Goal: Use online tool/utility: Utilize a website feature to perform a specific function

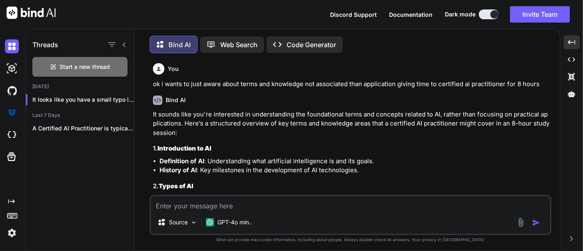
scroll to position [4358, 0]
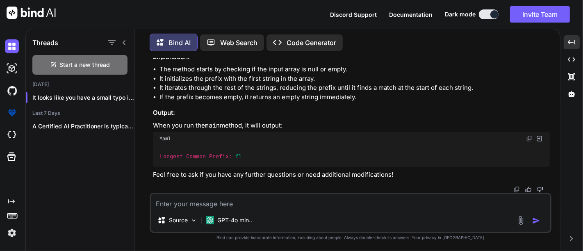
click at [239, 207] on textarea at bounding box center [350, 201] width 399 height 15
type textarea "i"
type textarea "x"
type textarea "i"
type textarea "x"
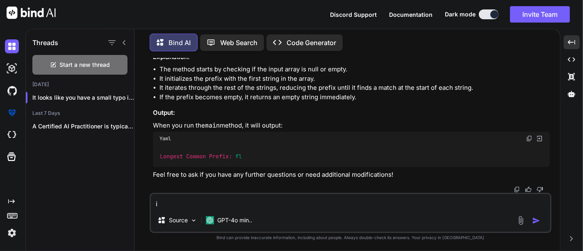
type textarea "i w"
type textarea "x"
type textarea "i wr"
type textarea "x"
type textarea "i wro"
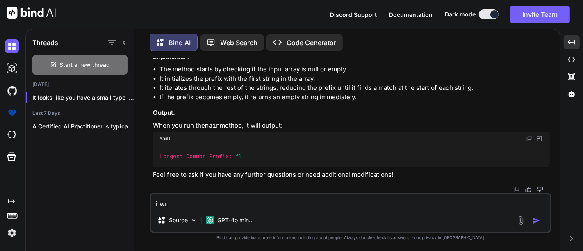
type textarea "x"
type textarea "i [PERSON_NAME]"
type textarea "x"
type textarea "i wroer"
type textarea "x"
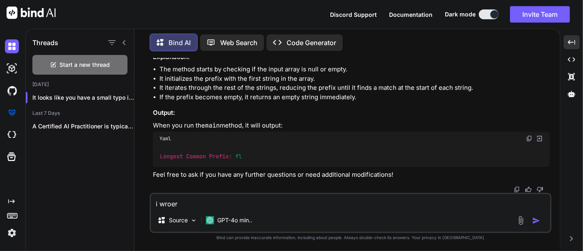
type textarea "i [PERSON_NAME]"
type textarea "x"
type textarea "i wro"
type textarea "x"
type textarea "i wrot"
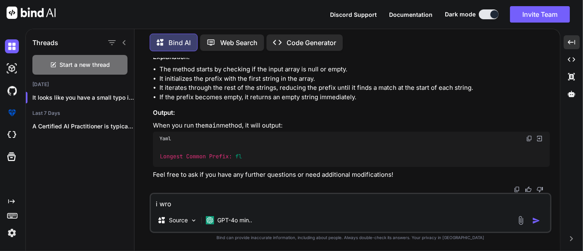
type textarea "x"
type textarea "i wrote"
type textarea "x"
type textarea "i wrote"
type textarea "x"
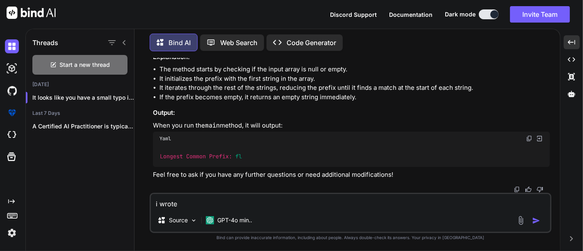
type textarea "i wrote p"
type textarea "x"
type textarea "i wrote pr"
type textarea "x"
type textarea "i wrote pro"
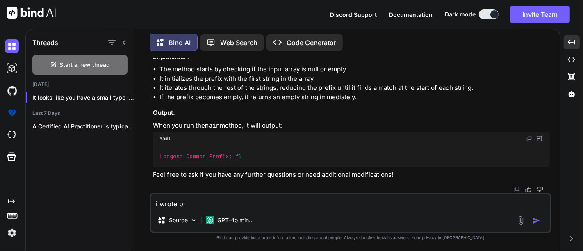
type textarea "x"
type textarea "i wrote prog"
type textarea "x"
type textarea "i wrote progr"
type textarea "x"
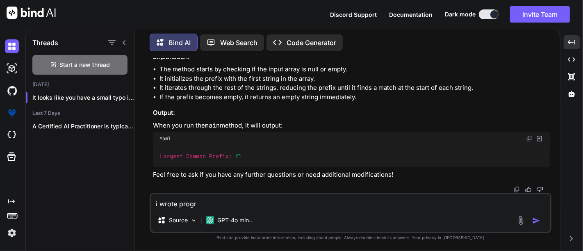
type textarea "i wrote progra"
type textarea "x"
type textarea "i wrote program"
type textarea "x"
type textarea "i wrote program"
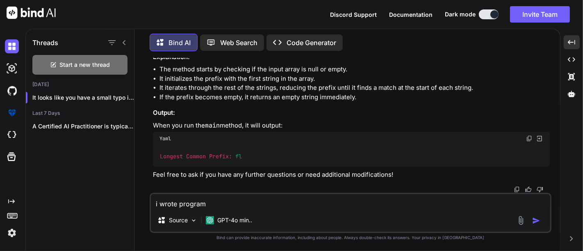
type textarea "x"
type textarea "i wrote program f"
type textarea "x"
type textarea "i wrote program fo"
type textarea "x"
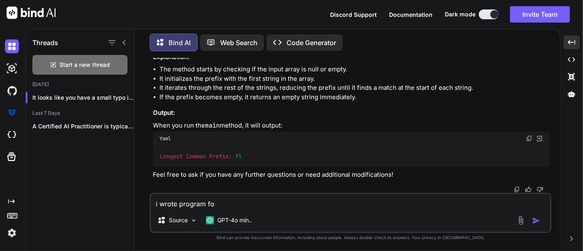
type textarea "i wrote program for"
type textarea "x"
type textarea "i wrote program for"
type textarea "x"
type textarea "i wrote program for m"
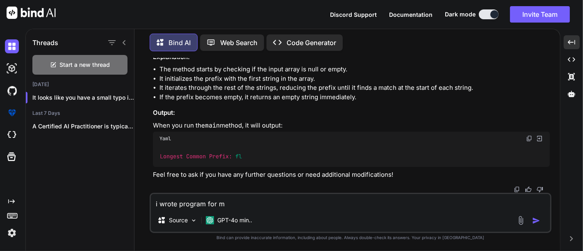
type textarea "x"
type textarea "i wrote program for ma"
type textarea "x"
type textarea "i wrote program for [PERSON_NAME]"
type textarea "x"
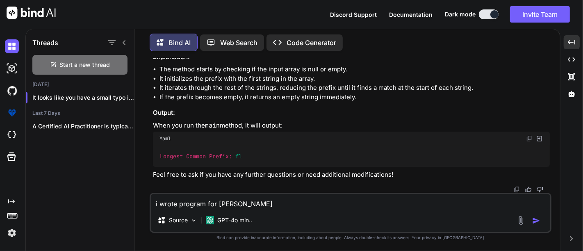
type textarea "i wrote program for [PERSON_NAME]"
type textarea "x"
type textarea "i wrote program for [PERSON_NAME]"
type textarea "x"
type textarea "i wrote program for [PERSON_NAME]"
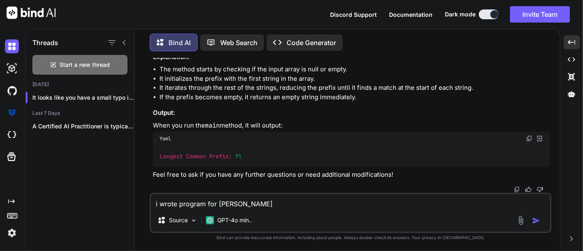
type textarea "x"
type textarea "i wrote program for [PERSON_NAME]"
type textarea "x"
type textarea "i wrote program for [PERSON_NAME]"
type textarea "x"
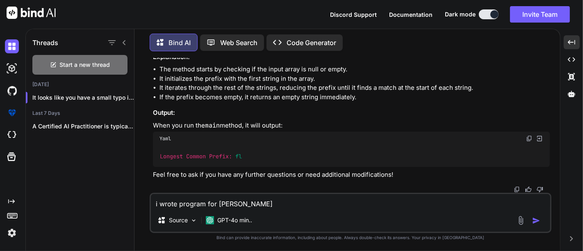
type textarea "i wrote program for [PERSON_NAME]"
type textarea "x"
type textarea "i wrote program for [PERSON_NAME]"
type textarea "x"
type textarea "i wrote program for max num"
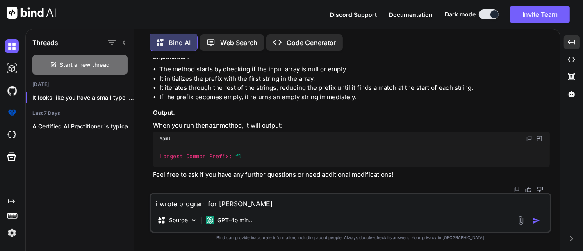
type textarea "x"
type textarea "i wrote program for max numb"
type textarea "x"
type textarea "i wrote program for [PERSON_NAME]"
type textarea "x"
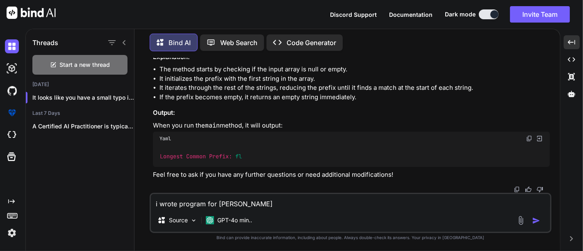
type textarea "i wrote program for max number"
type textarea "x"
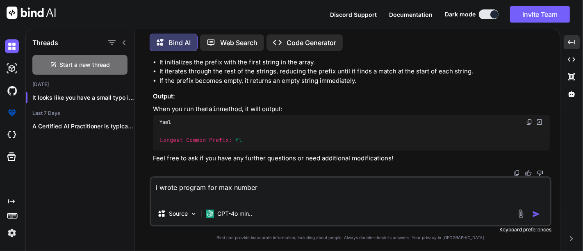
scroll to position [4374, 0]
paste textarea "class Solution { public int largestElement(int[] nums) { int first = 0; for(int…"
type textarea "i wrote program for max number class Solution { public int largestElement(int[]…"
type textarea "x"
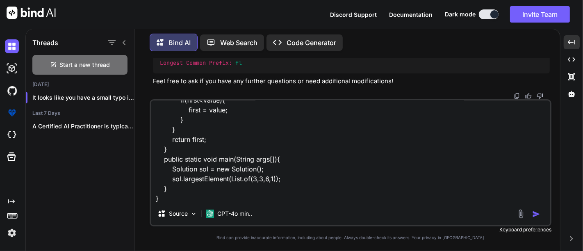
type textarea "i wrote program for max number class Solution { public int largestElement(int[]…"
type textarea "x"
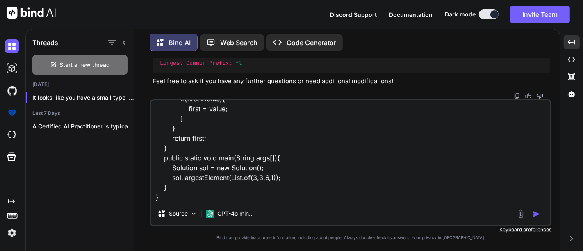
type textarea "i wrote program for max number class Solution { public int largestElement(int[]…"
type textarea "x"
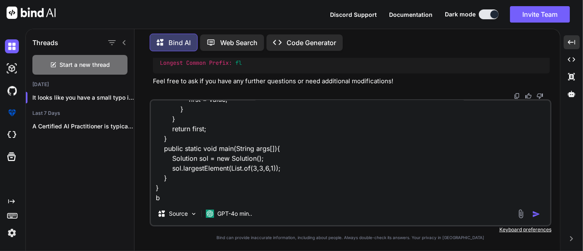
type textarea "i wrote program for max number class Solution { public int largestElement(int[]…"
type textarea "x"
type textarea "i wrote program for max number class Solution { public int largestElement(int[]…"
type textarea "x"
type textarea "i wrote program for max number class Solution { public int largestElement(int[]…"
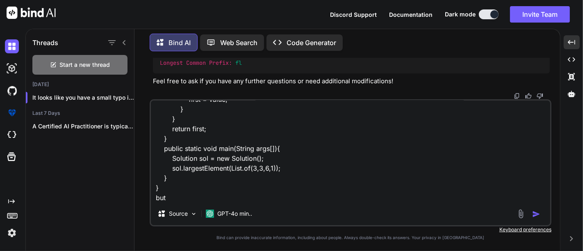
type textarea "x"
type textarea "i wrote program for max number class Solution { public int largestElement(int[]…"
type textarea "x"
type textarea "i wrote program for max number class Solution { public int largestElement(int[]…"
type textarea "x"
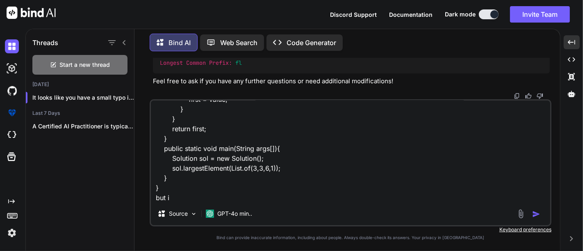
type textarea "i wrote program for max number class Solution { public int largestElement(int[]…"
type textarea "x"
type textarea "i wrote program for max number class Solution { public int largestElement(int[]…"
type textarea "x"
type textarea "i wrote program for max number class Solution { public int largestElement(int[]…"
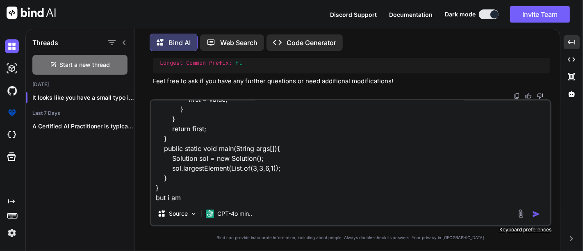
type textarea "x"
type textarea "i wrote program for max number class Solution { public int largestElement(int[]…"
type textarea "x"
type textarea "i wrote program for max number class Solution { public int largestElement(int[]…"
type textarea "x"
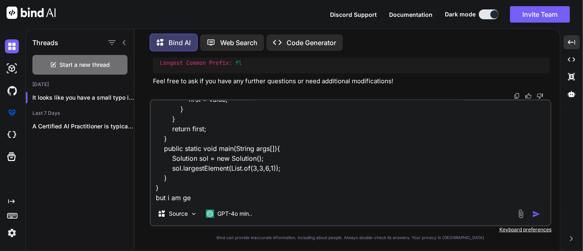
type textarea "i wrote program for max number class Solution { public int largestElement(int[]…"
type textarea "x"
type textarea "i wrote program for max number class Solution { public int largestElement(int[]…"
type textarea "x"
type textarea "i wrote program for max number class Solution { public int largestElement(int[]…"
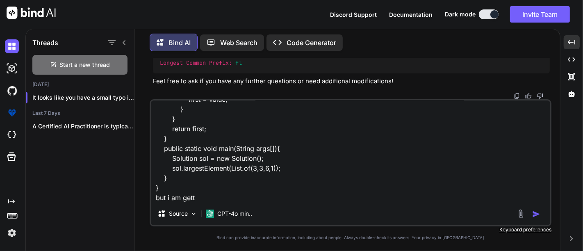
type textarea "x"
type textarea "i wrote program for max number class Solution { public int largestElement(int[]…"
type textarea "x"
type textarea "i wrote program for max number class Solution { public int largestElement(int[]…"
type textarea "x"
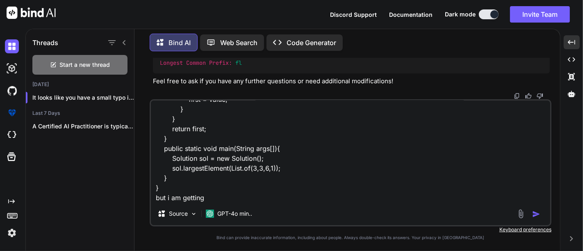
type textarea "i wrote program for max number class Solution { public int largestElement(int[]…"
type textarea "x"
type textarea "i wrote program for max number class Solution { public int largestElement(int[]…"
type textarea "x"
type textarea "i wrote program for max number class Solution { public int largestElement(int[]…"
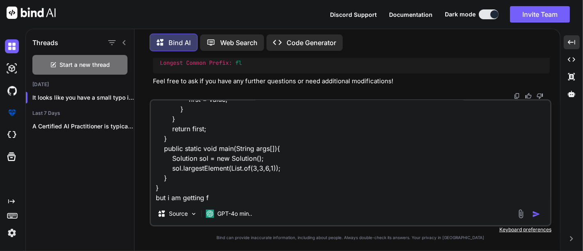
type textarea "x"
type textarea "i wrote program for max number class Solution { public int largestElement(int[]…"
type textarea "x"
type textarea "i wrote program for max number class Solution { public int largestElement(int[]…"
type textarea "x"
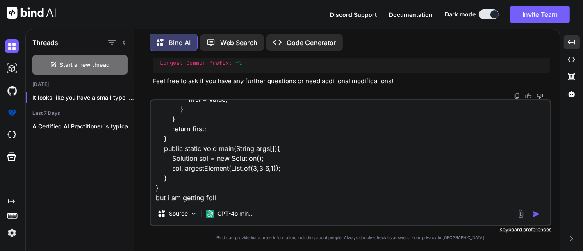
type textarea "i wrote program for max number class Solution { public int largestElement(int[]…"
type textarea "x"
type textarea "i wrote program for max number class Solution { public int largestElement(int[]…"
type textarea "x"
type textarea "i wrote program for max number class Solution { public int largestElement(int[]…"
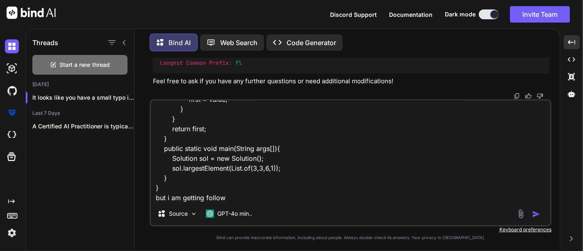
type textarea "x"
type textarea "i wrote program for max number class Solution { public int largestElement(int[]…"
type textarea "x"
type textarea "i wrote program for max number class Solution { public int largestElement(int[]…"
type textarea "x"
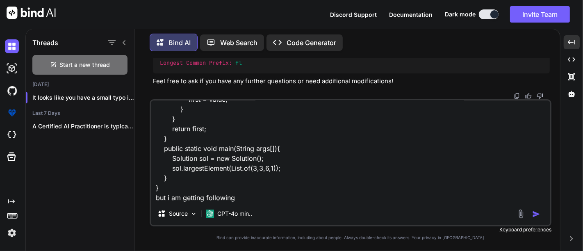
type textarea "i wrote program for max number class Solution { public int largestElement(int[]…"
type textarea "x"
type textarea "i wrote program for max number class Solution { public int largestElement(int[]…"
type textarea "x"
type textarea "i wrote program for max number class Solution { public int largestElement(int[]…"
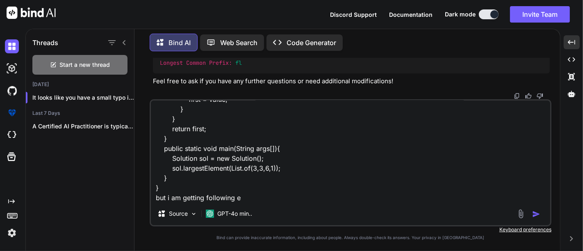
type textarea "x"
type textarea "i wrote program for max number class Solution { public int largestElement(int[]…"
type textarea "x"
type textarea "i wrote program for max number class Solution { public int largestElement(int[]…"
type textarea "x"
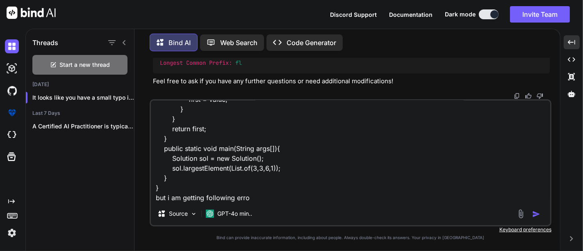
type textarea "i wrote program for max number class Solution { public int largestElement(int[]…"
type textarea "x"
type textarea "i wrote program for max number class Solution { public int largestElement(int[]…"
type textarea "x"
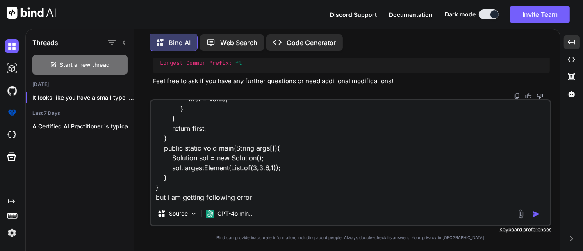
paste textarea "error: incompatible types: no instance(s) of type variable(s) E exist so that L…"
type textarea "i wrote program for max number class Solution { public int largestElement(int[]…"
type textarea "x"
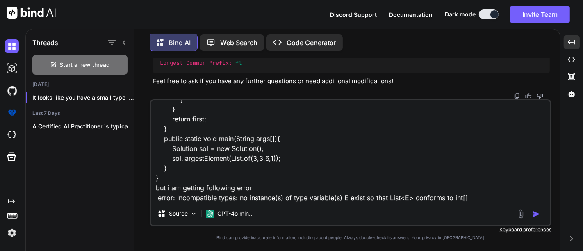
scroll to position [89, 0]
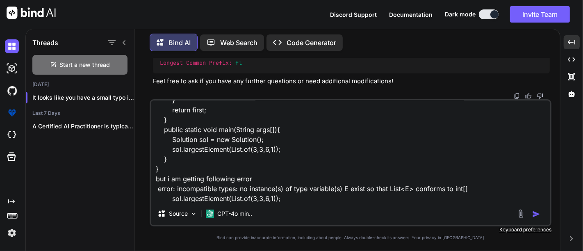
type textarea "i wrote program for max number class Solution { public int largestElement(int[]…"
click at [286, 197] on textarea "i wrote program for max number class Solution { public int largestElement(int[]…" at bounding box center [350, 151] width 399 height 102
type textarea "x"
type textarea "i wrote program for max number class Solution { public int largestElement(int[]…"
type textarea "x"
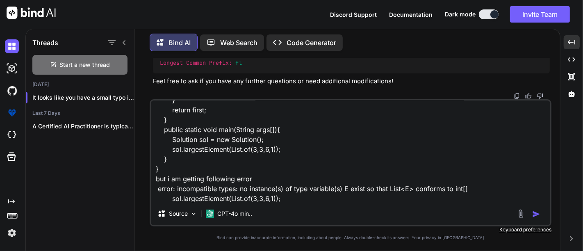
scroll to position [99, 0]
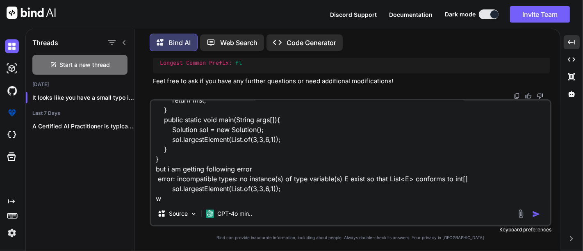
type textarea "i wrote program for max number class Solution { public int largestElement(int[]…"
type textarea "x"
type textarea "i wrote program for max number class Solution { public int largestElement(int[]…"
type textarea "x"
type textarea "i wrote program for max number class Solution { public int largestElement(int[]…"
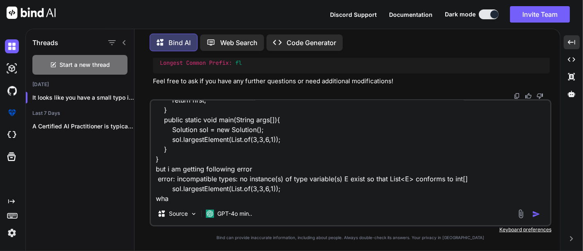
type textarea "x"
type textarea "i wrote program for max number class Solution { public int largestElement(int[]…"
type textarea "x"
type textarea "i wrote program for max number class Solution { public int largestElement(int[]…"
type textarea "x"
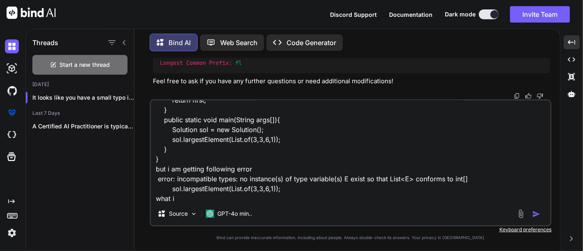
type textarea "i wrote program for max number class Solution { public int largestElement(int[]…"
type textarea "x"
type textarea "i wrote program for max number class Solution { public int largestElement(int[]…"
type textarea "x"
type textarea "i wrote program for max number class Solution { public int largestElement(int[]…"
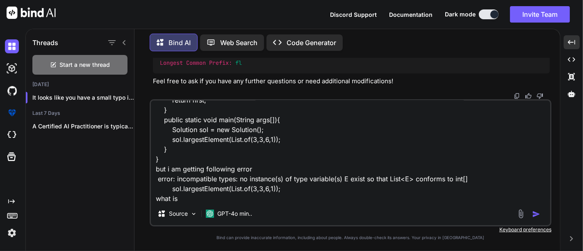
type textarea "x"
type textarea "i wrote program for max number class Solution { public int largestElement(int[]…"
type textarea "x"
type textarea "i wrote program for max number class Solution { public int largestElement(int[]…"
type textarea "x"
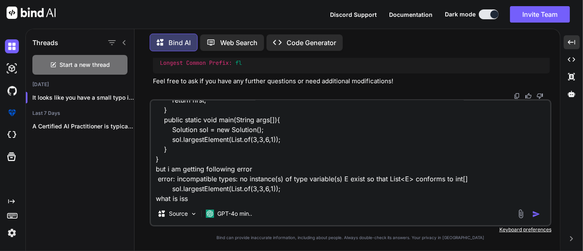
type textarea "i wrote program for max number class Solution { public int largestElement(int[]…"
type textarea "x"
type textarea "i wrote program for max number class Solution { public int largestElement(int[]…"
type textarea "x"
type textarea "i wrote program for max number class Solution { public int largestElement(int[]…"
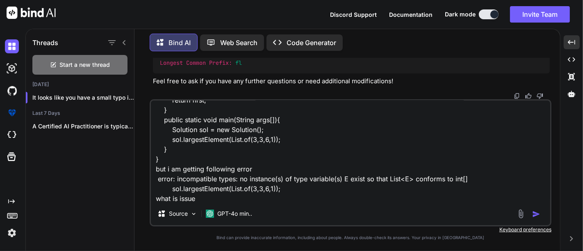
type textarea "x"
type textarea "i wrote program for max number class Solution { public int largestElement(int[]…"
type textarea "x"
type textarea "i wrote program for max number class Solution { public int largestElement(int[]…"
type textarea "x"
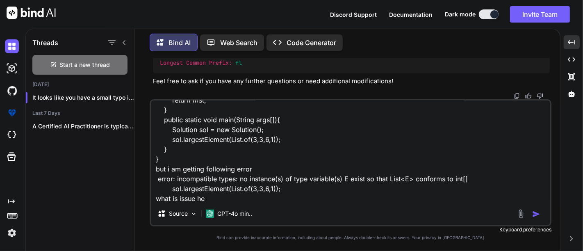
type textarea "i wrote program for max number class Solution { public int largestElement(int[]…"
type textarea "x"
type textarea "i wrote program for max number class Solution { public int largestElement(int[]…"
type textarea "x"
type textarea "i wrote program for max number class Solution { public int largestElement(int[]…"
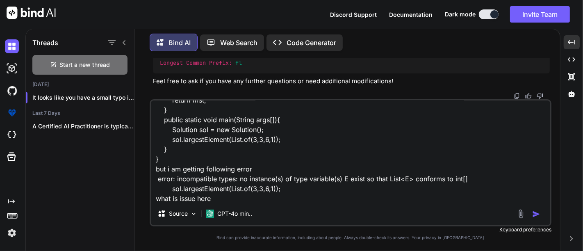
type textarea "x"
type textarea "i wrote program for max number class Solution { public int largestElement(int[]…"
type textarea "x"
type textarea "i wrote program for max number class Solution { public int largestElement(int[]…"
type textarea "x"
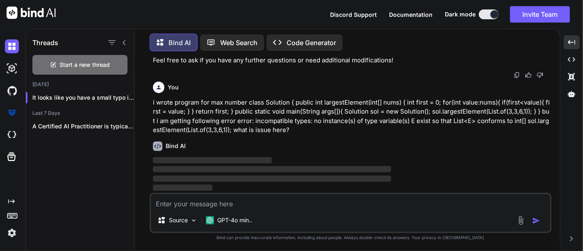
scroll to position [4472, 0]
click at [286, 197] on textarea at bounding box center [350, 201] width 399 height 15
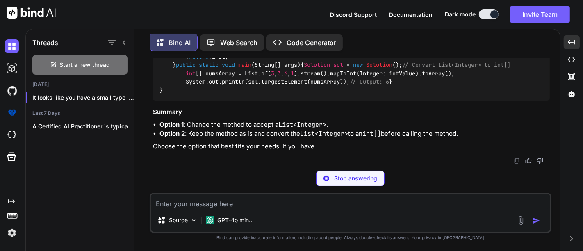
type textarea "x"
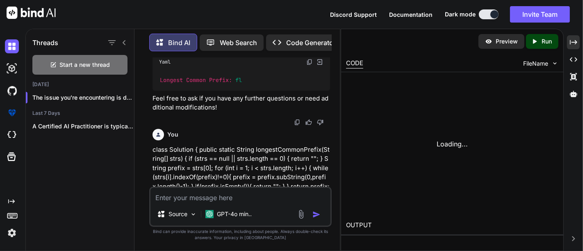
scroll to position [5925, 0]
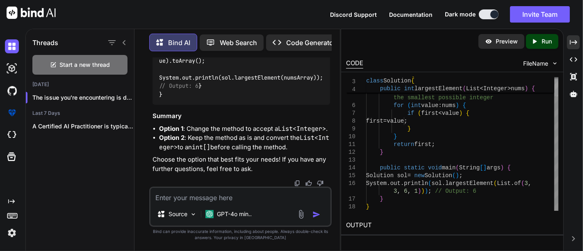
type textarea "} return first; } public static void main(String[] args) { Solution sol = new S…"
drag, startPoint x: 536, startPoint y: 179, endPoint x: 412, endPoint y: 193, distance: 123.8
click at [412, 193] on div "class Solution { public int largestElement ( List < Integer > nums ) { int firs…" at bounding box center [462, 133] width 192 height 156
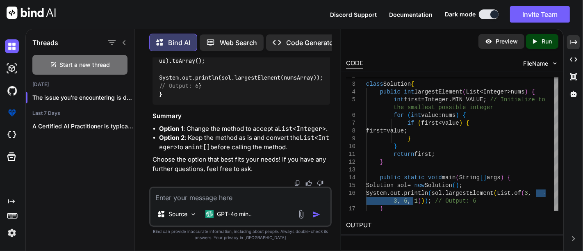
scroll to position [6633, 0]
paste textarea "class Solution { public int largestElement(int[] nums) { int first = Integer.MI…"
click at [192, 193] on textarea at bounding box center [240, 195] width 180 height 15
type textarea "class Solution { public int largestElement(int[] nums) { int first = Integer.MI…"
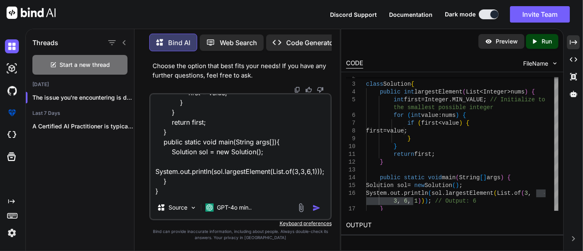
type textarea "x"
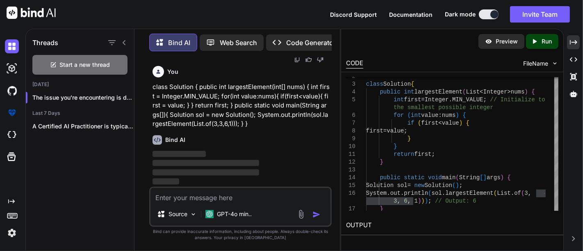
scroll to position [6757, 0]
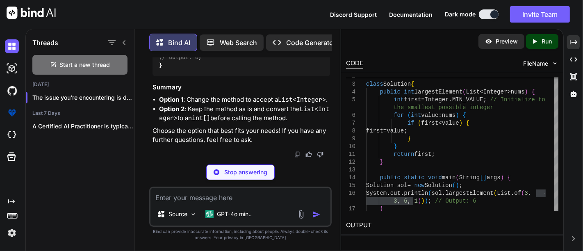
type textarea "x"
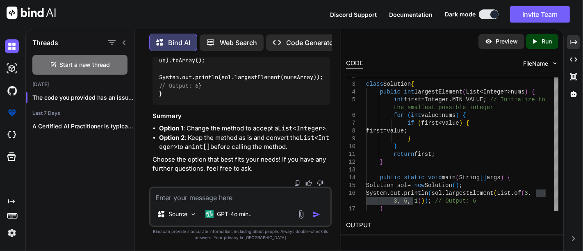
click at [201, 198] on textarea at bounding box center [240, 195] width 180 height 15
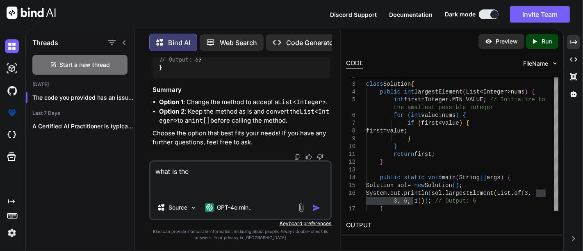
scroll to position [7440, 0]
paste textarea "class Solution { public int largestElement(Integer[] nums) { int first = Intege…"
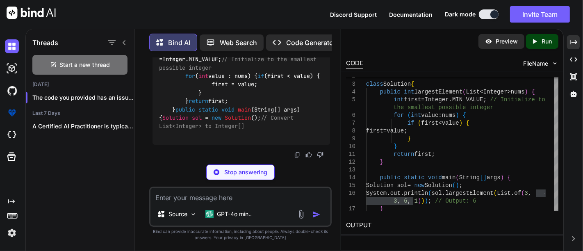
scroll to position [8049, 0]
